Goal: Task Accomplishment & Management: Use online tool/utility

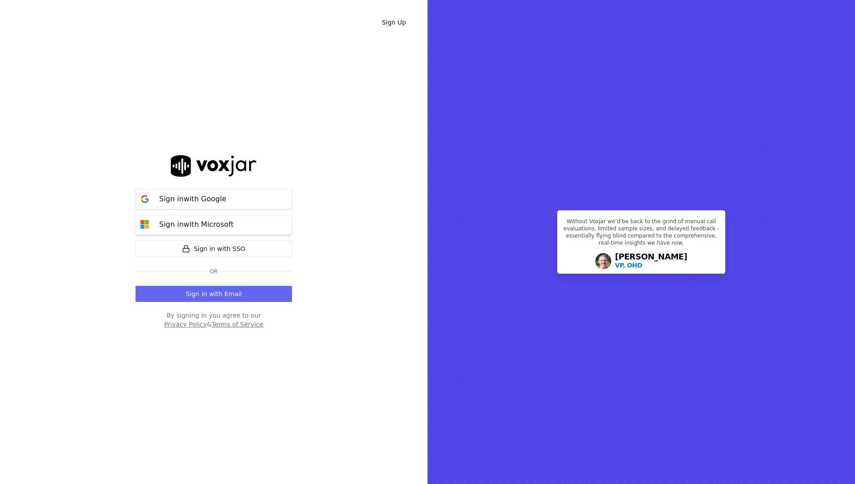
click at [203, 218] on p "Sign in with Microsoft" at bounding box center [196, 224] width 74 height 11
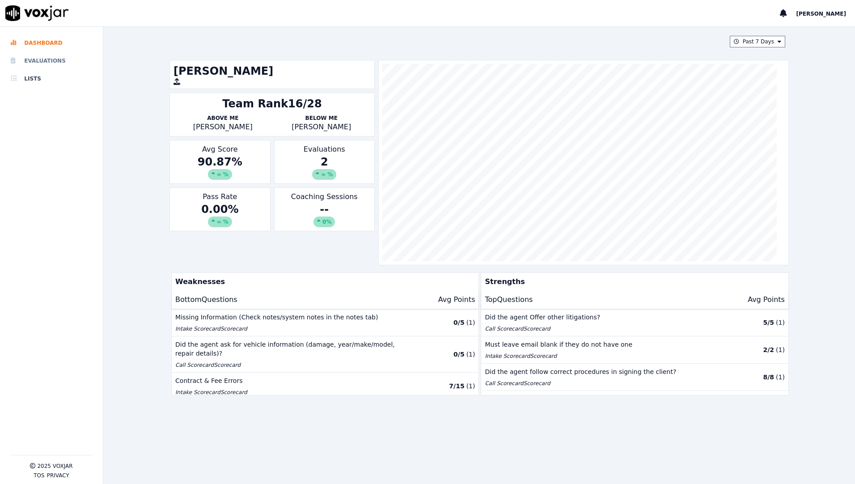
click at [35, 68] on li "Evaluations" at bounding box center [51, 61] width 81 height 18
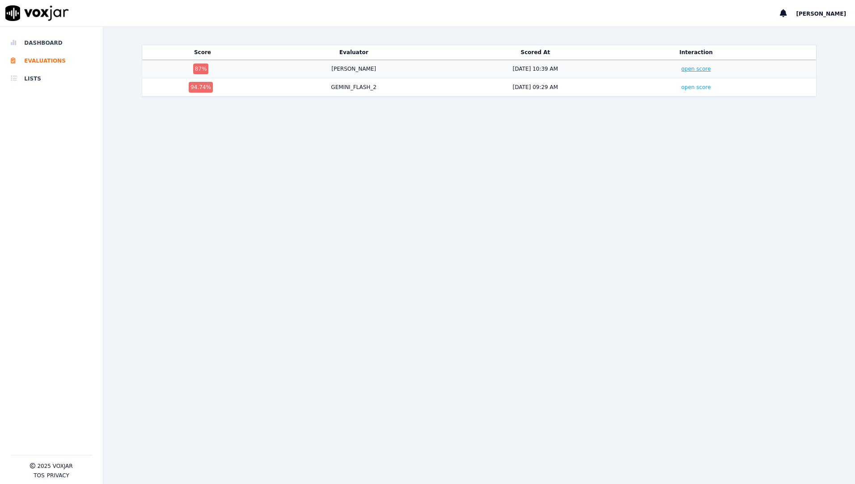
click at [681, 68] on link "open score" at bounding box center [696, 69] width 30 height 6
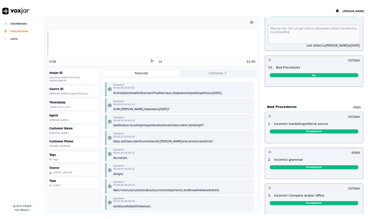
scroll to position [1024, 0]
